Goal: Task Accomplishment & Management: Manage account settings

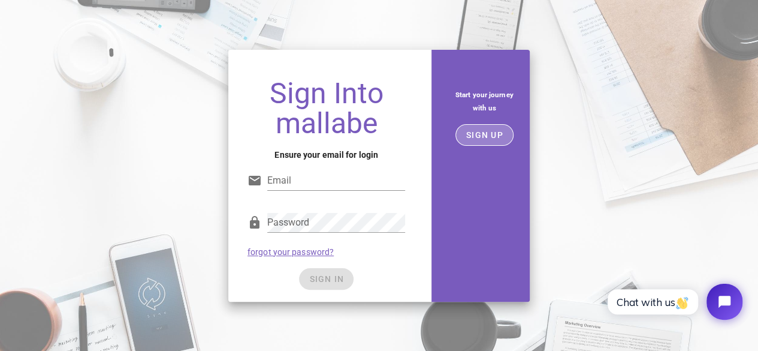
click at [473, 131] on span "SIGN UP" at bounding box center [485, 135] width 38 height 10
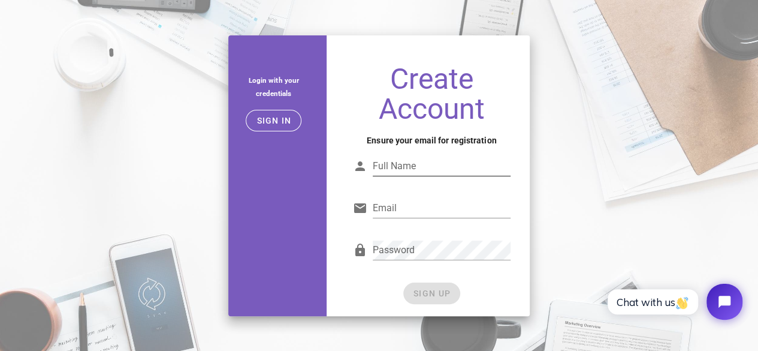
click at [408, 170] on div "Full Name" at bounding box center [442, 165] width 138 height 19
type input "RAYANRA"
click at [423, 202] on input "Email" at bounding box center [442, 207] width 138 height 19
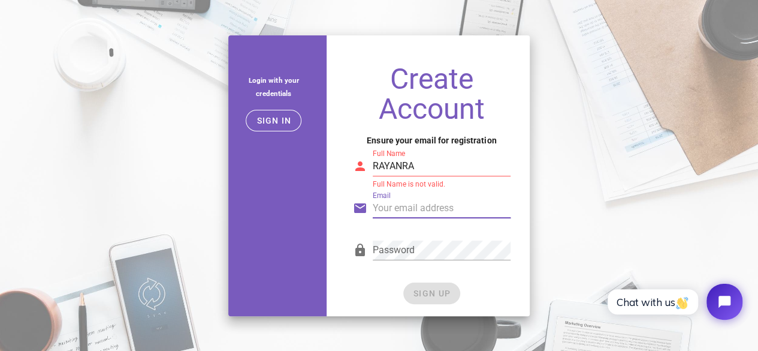
type input "xoxab34961@agiuse.com"
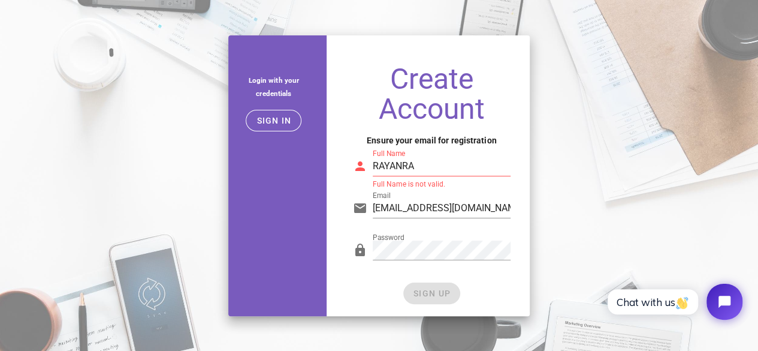
click at [412, 167] on input "RAYANRA" at bounding box center [442, 165] width 138 height 19
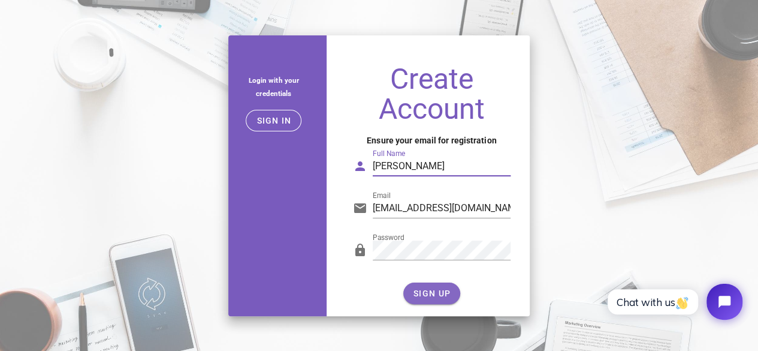
type input "RAYAN RA"
click at [429, 292] on span "SIGN UP" at bounding box center [432, 293] width 38 height 10
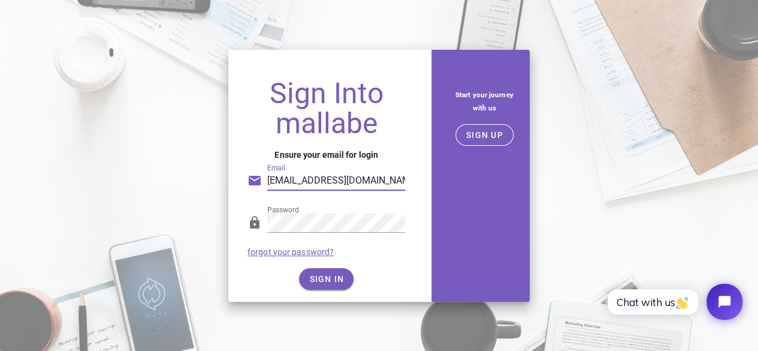
drag, startPoint x: 383, startPoint y: 182, endPoint x: 240, endPoint y: 179, distance: 143.3
click at [240, 179] on div "Sign Into mallabe Ensure your email for login Email xoxab34961@agiuse.com Passw…" at bounding box center [326, 185] width 196 height 233
click at [314, 175] on input "Email" at bounding box center [336, 180] width 138 height 19
click at [314, 176] on input "Email" at bounding box center [336, 180] width 138 height 19
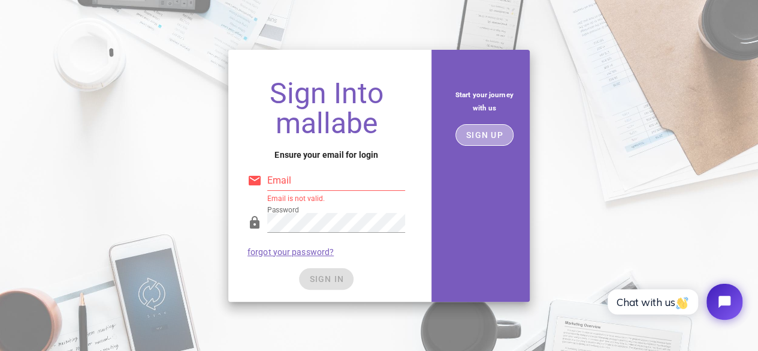
click at [479, 126] on button "SIGN UP" at bounding box center [484, 135] width 58 height 22
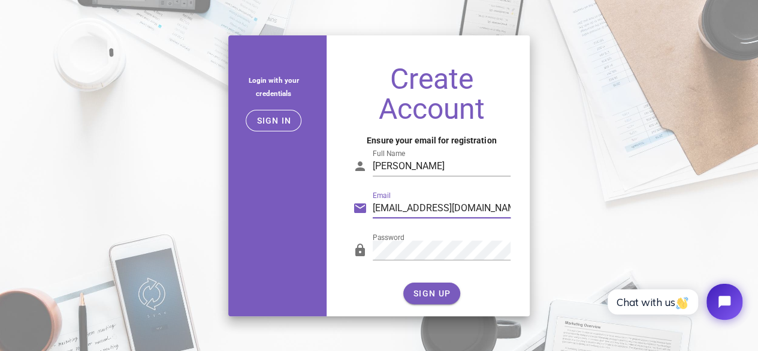
click at [490, 209] on input "xoxab34961@agiuse.com" at bounding box center [442, 207] width 138 height 19
type input "x"
click at [447, 211] on input "Email" at bounding box center [442, 207] width 138 height 19
type input "ra.raepb@gmail.com"
click at [421, 288] on span "SIGN UP" at bounding box center [432, 293] width 38 height 10
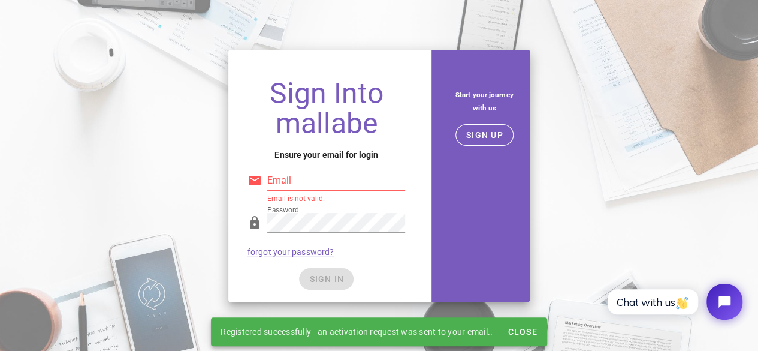
type input "ra.raepb@gmail.com"
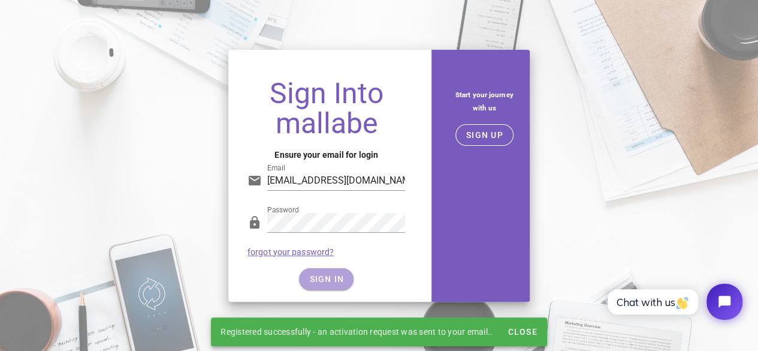
click at [331, 276] on span "SIGN IN" at bounding box center [326, 279] width 35 height 10
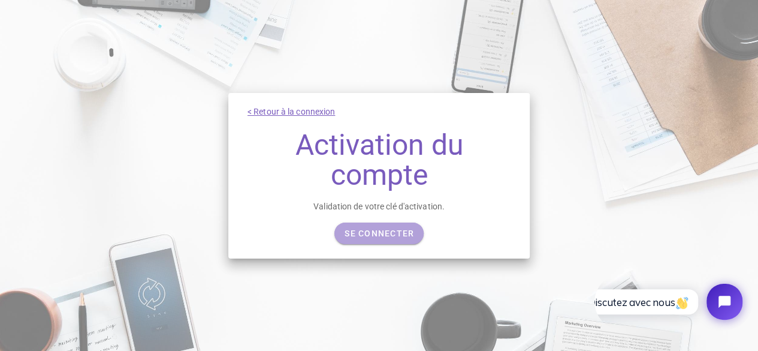
click at [346, 234] on font "Se connecter" at bounding box center [380, 233] width 70 height 10
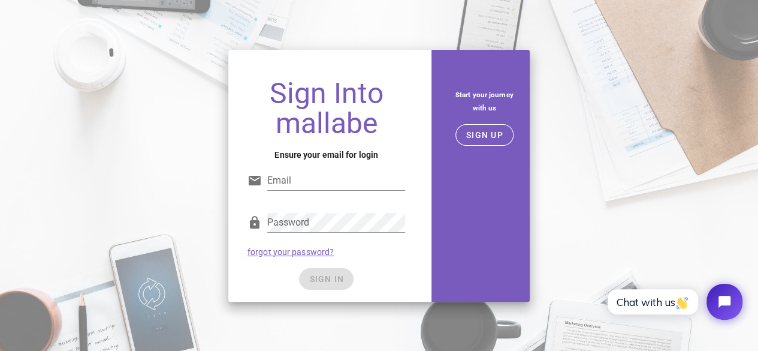
type input "ra.raepb@gmail.com"
click at [319, 282] on div "SIGN IN" at bounding box center [327, 279] width 158 height 22
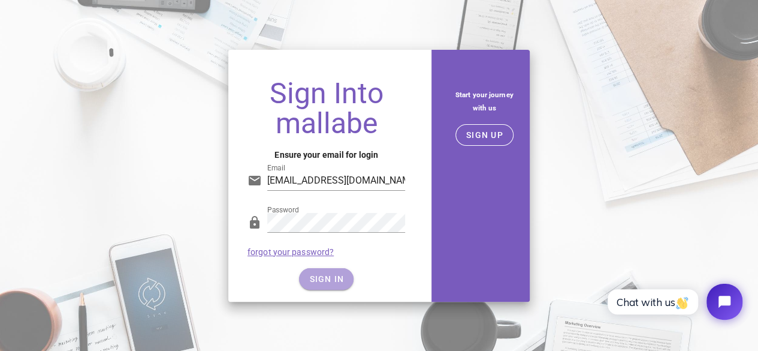
click at [316, 277] on span "SIGN IN" at bounding box center [326, 279] width 35 height 10
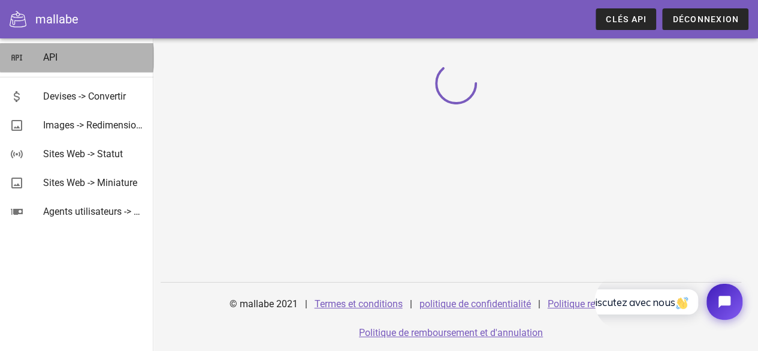
click at [33, 58] on link "API" at bounding box center [76, 57] width 153 height 29
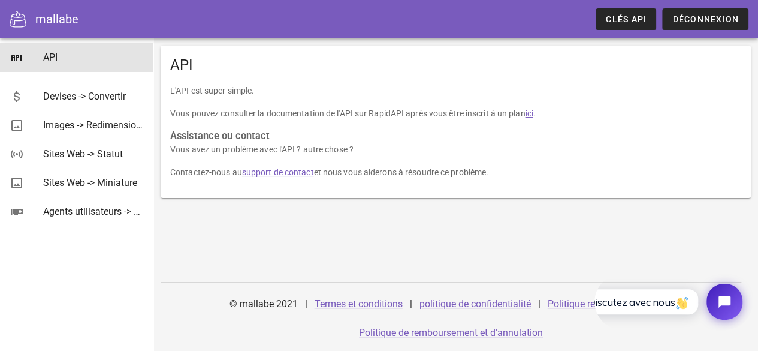
click at [533, 114] on font "ici" at bounding box center [529, 113] width 8 height 10
click at [622, 16] on font "Clés API" at bounding box center [626, 19] width 41 height 10
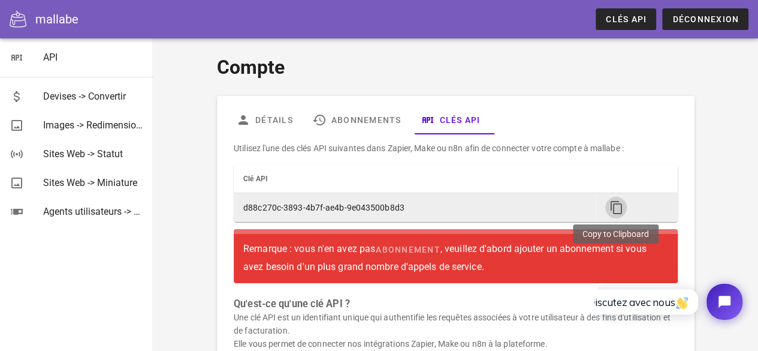
click at [625, 204] on span "button" at bounding box center [616, 207] width 22 height 14
click at [617, 200] on icon "button" at bounding box center [616, 207] width 14 height 14
